Goal: Task Accomplishment & Management: Complete application form

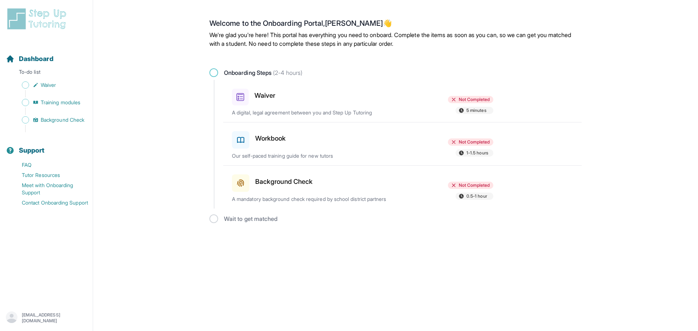
click at [339, 105] on div at bounding box center [362, 96] width 85 height 20
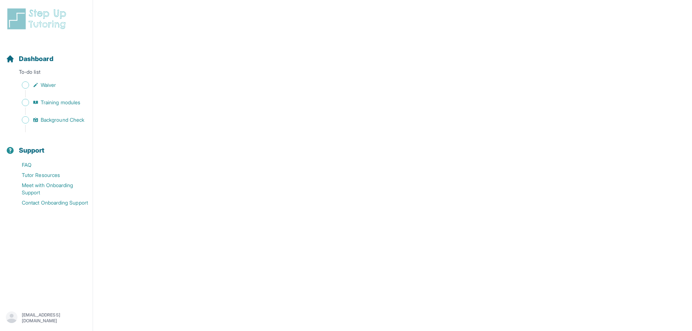
scroll to position [1219, 0]
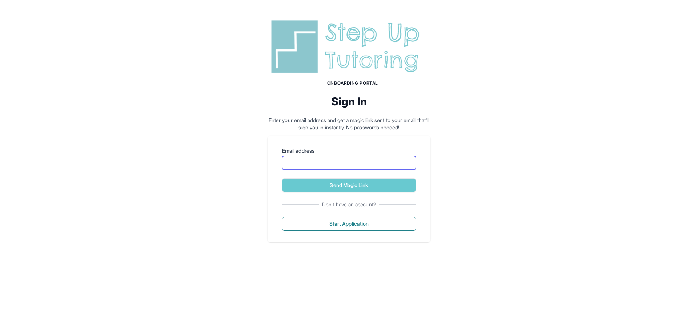
click at [315, 161] on input "Email address" at bounding box center [349, 163] width 134 height 14
type input "**********"
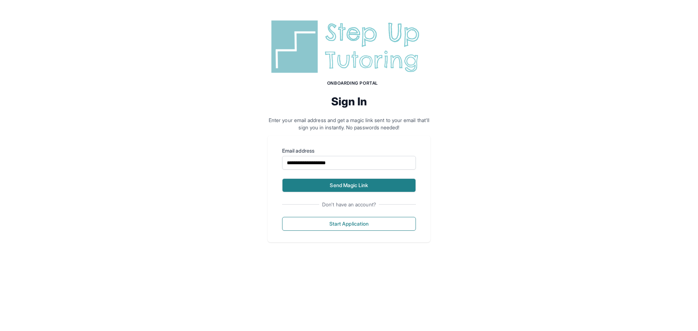
click at [402, 182] on button "Send Magic Link" at bounding box center [349, 185] width 134 height 14
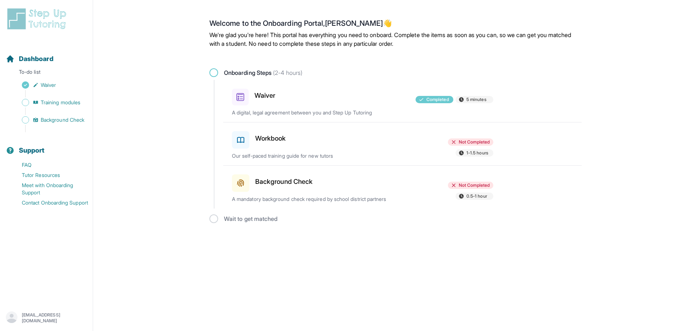
click at [421, 146] on div "Not Completed 1-1.5 hours" at bounding box center [451, 148] width 85 height 20
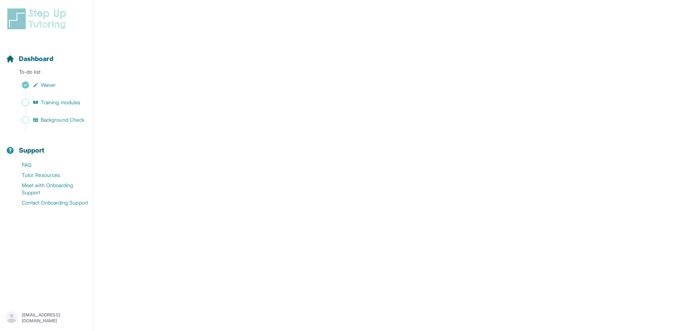
scroll to position [43, 0]
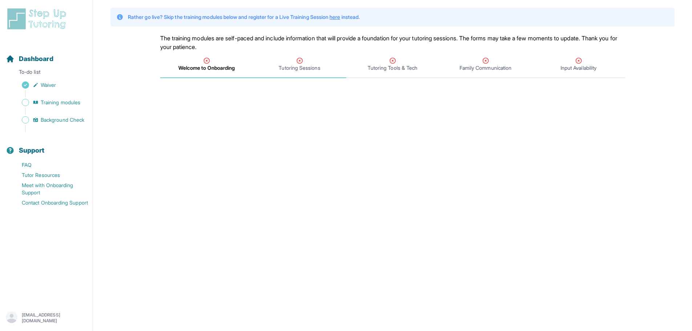
click at [322, 56] on span "Tutoring Sessions" at bounding box center [299, 64] width 93 height 27
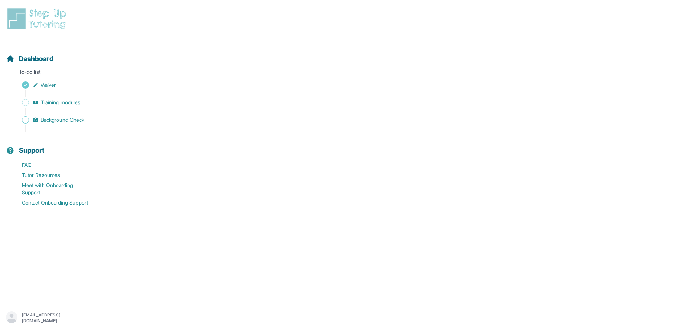
scroll to position [261, 0]
